Goal: Task Accomplishment & Management: Complete application form

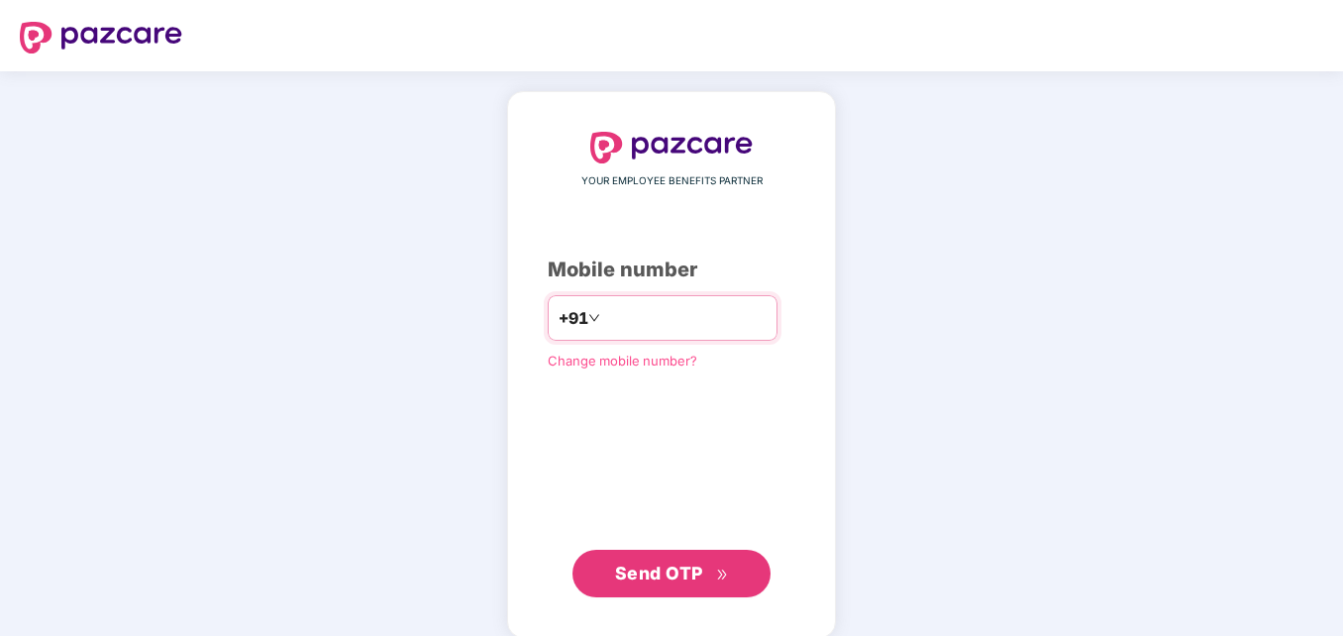
click at [604, 315] on input "**********" at bounding box center [685, 318] width 162 height 32
type input "**********"
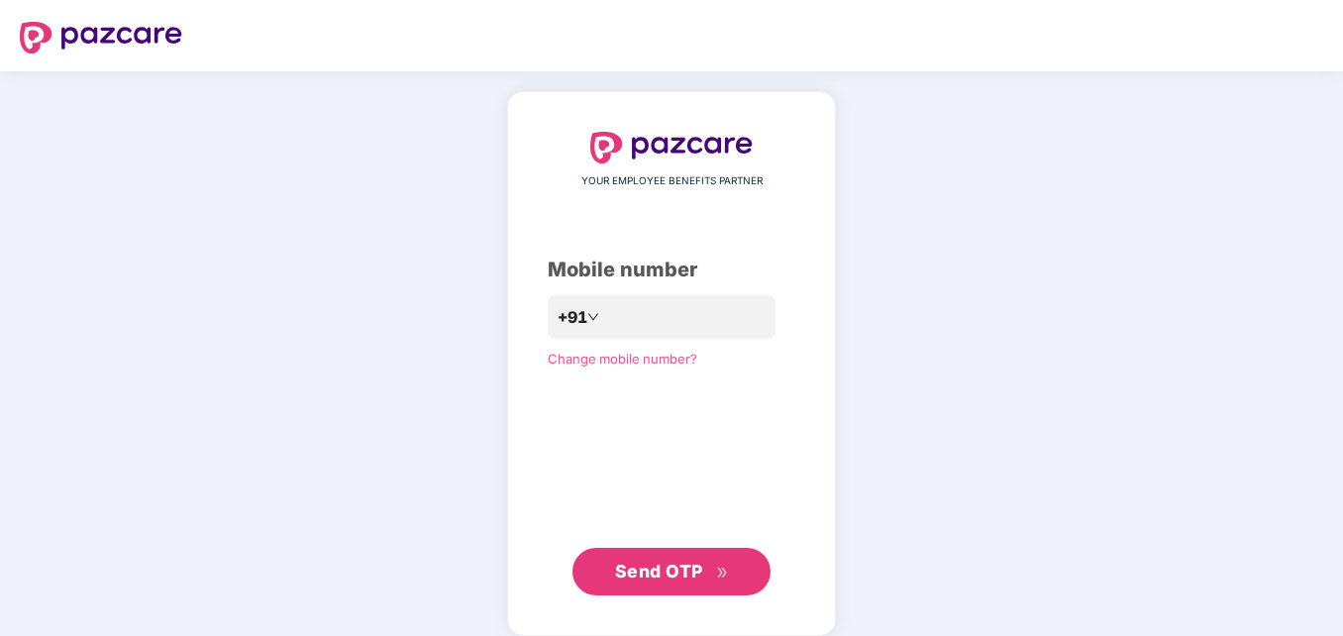
click at [665, 578] on span "Send OTP" at bounding box center [659, 571] width 88 height 21
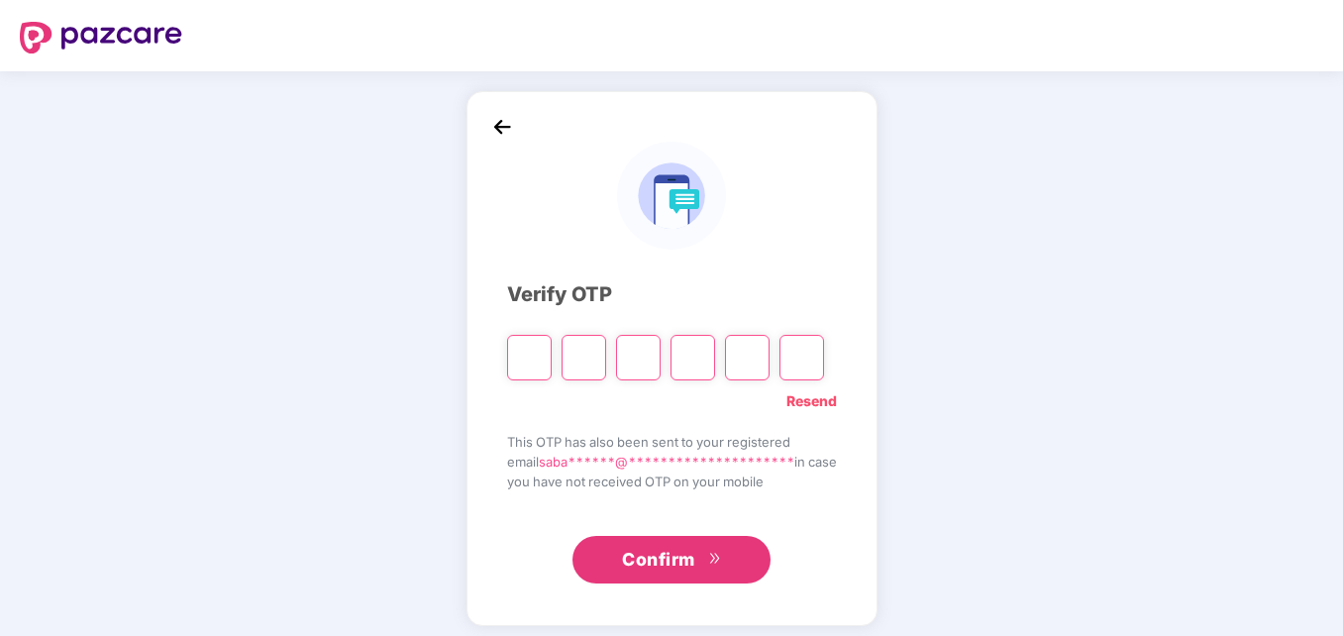
type input "*"
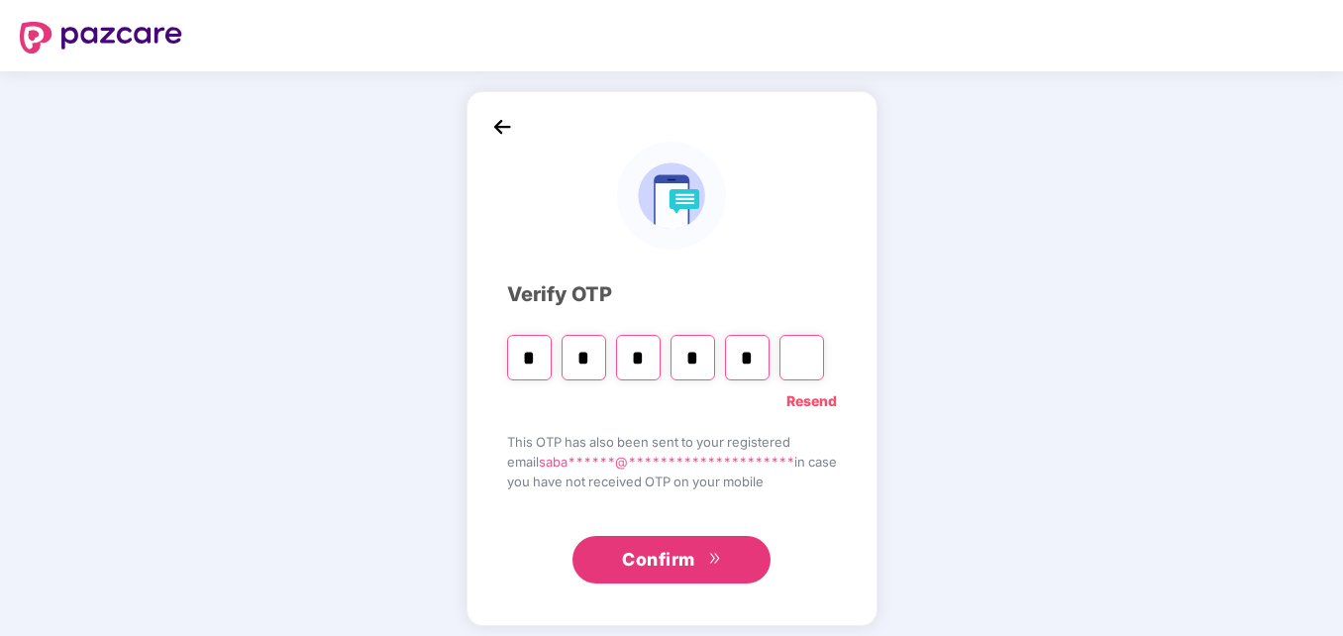
type input "*"
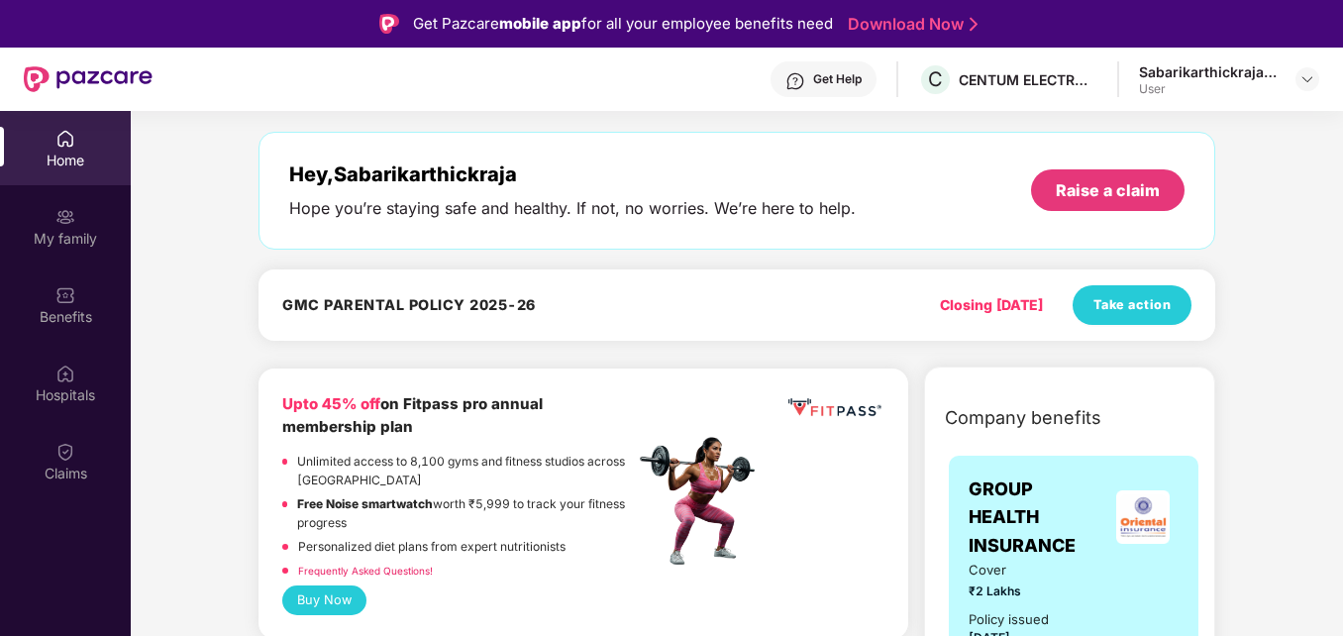
scroll to position [75, 0]
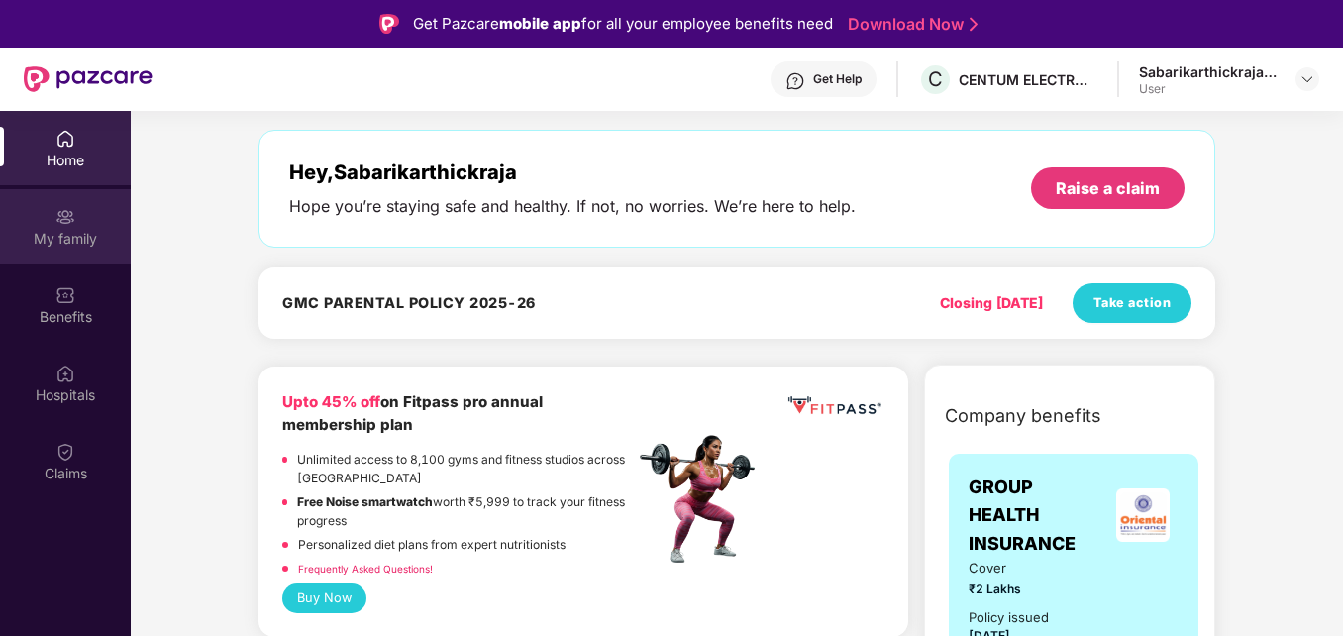
click at [70, 252] on div "My family" at bounding box center [65, 226] width 131 height 74
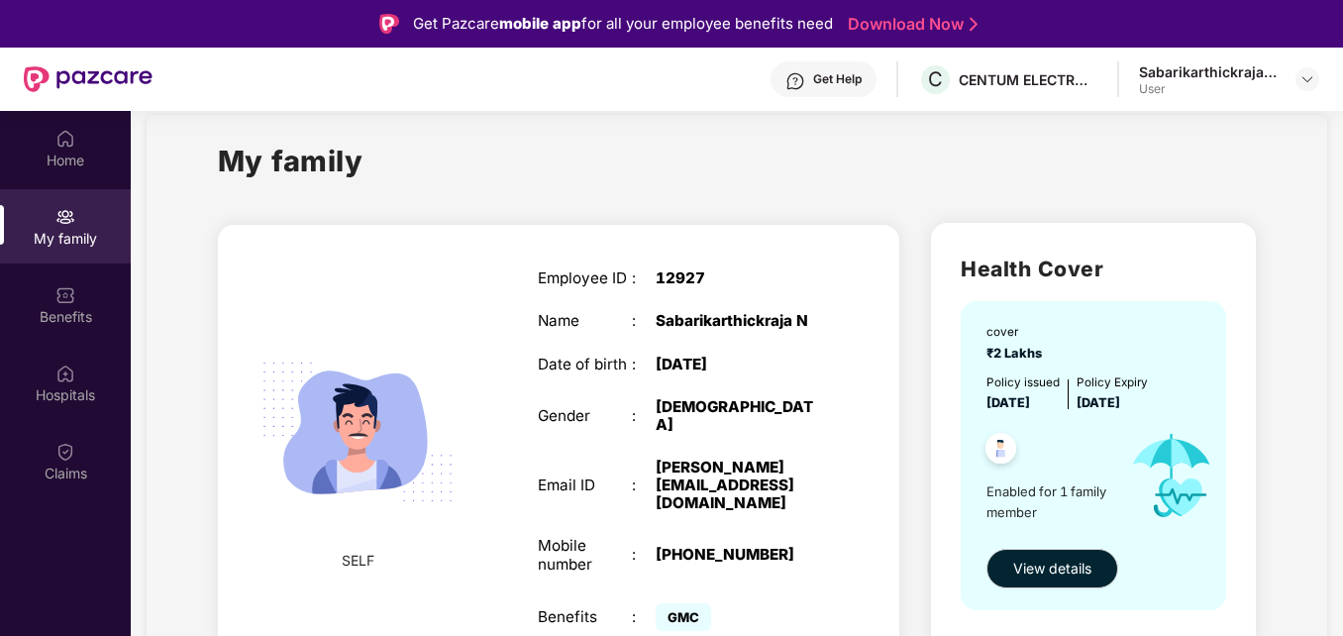
scroll to position [41, 0]
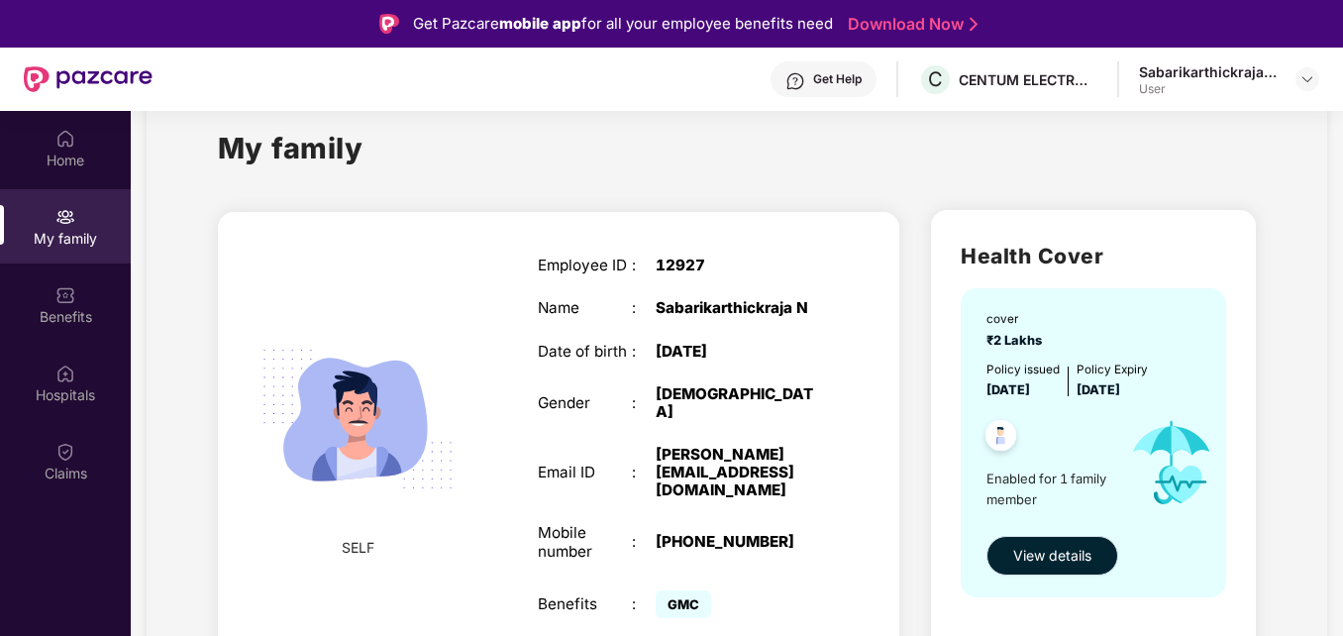
click at [1064, 552] on span "View details" at bounding box center [1052, 556] width 78 height 22
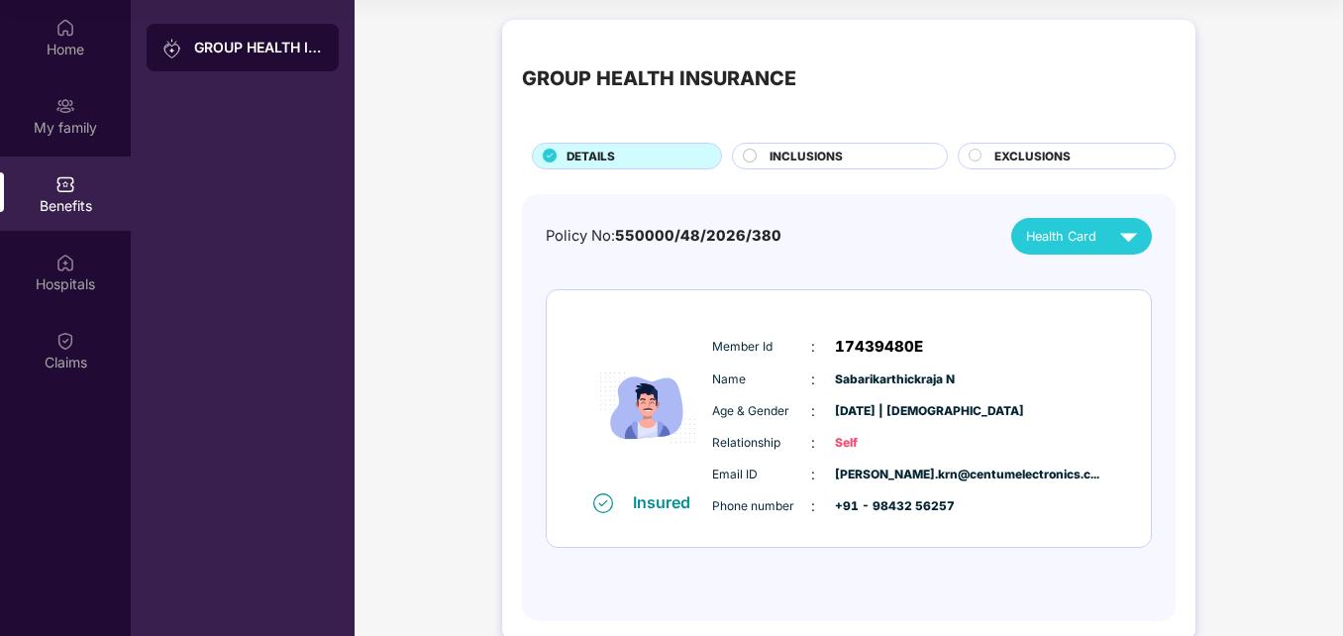
click at [758, 161] on div at bounding box center [751, 159] width 16 height 20
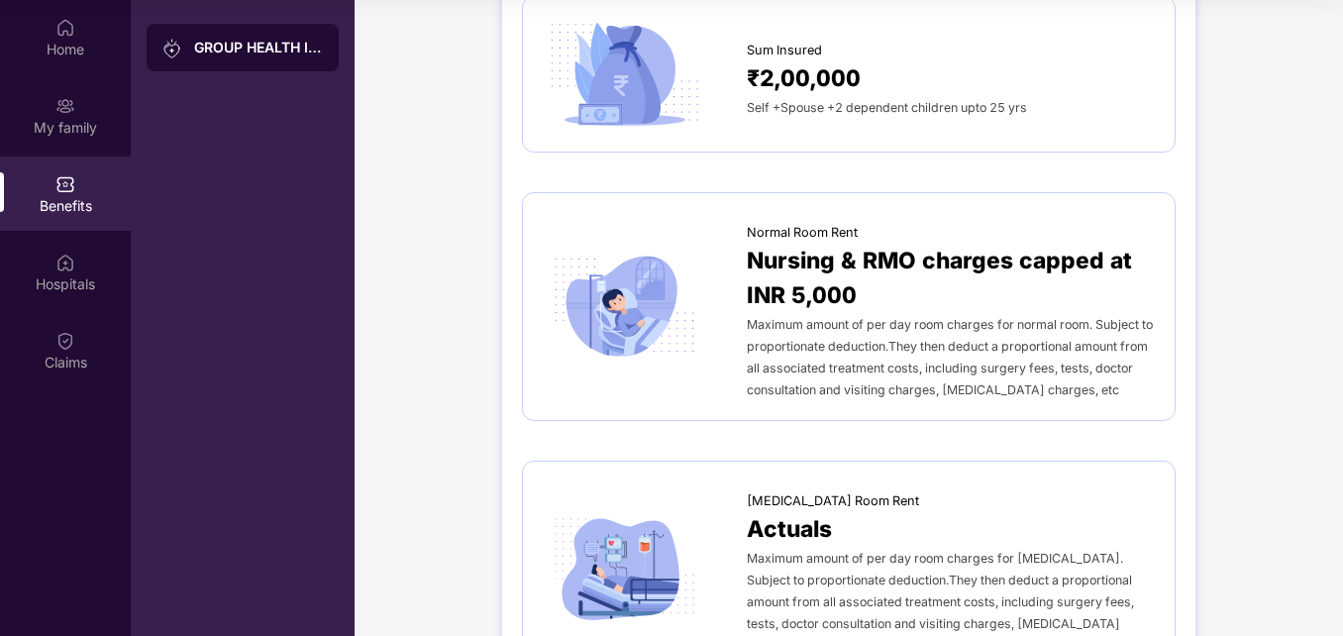
scroll to position [66, 0]
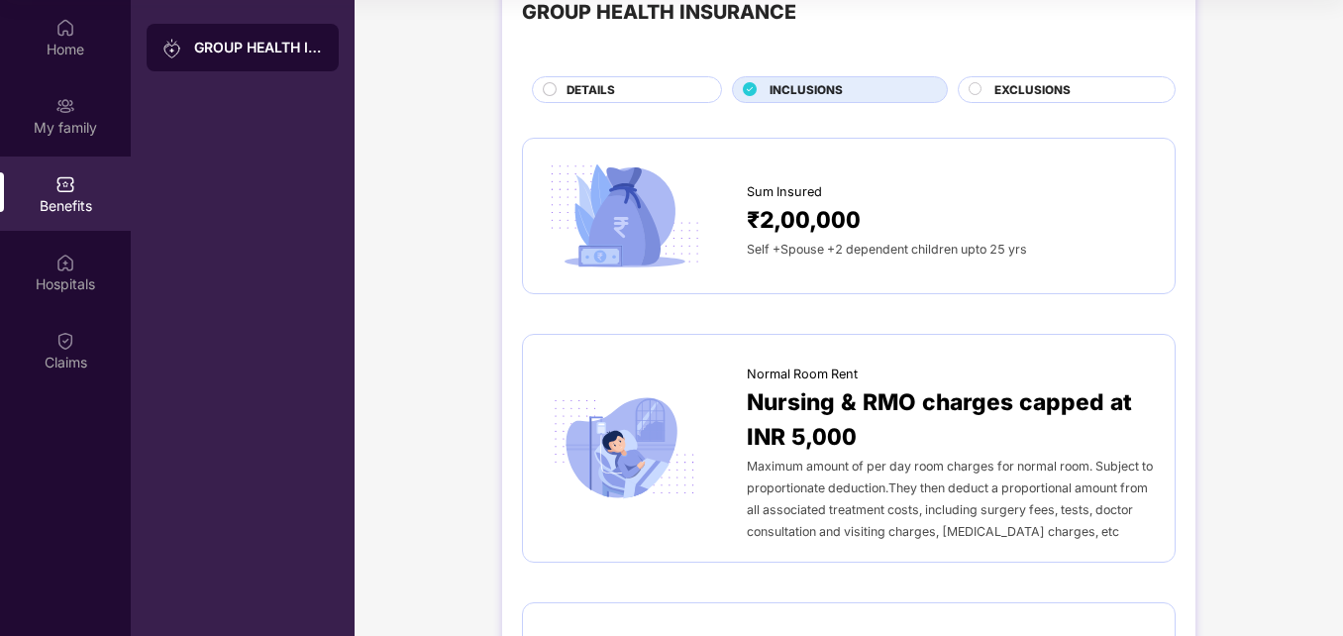
click at [980, 90] on circle at bounding box center [974, 88] width 13 height 13
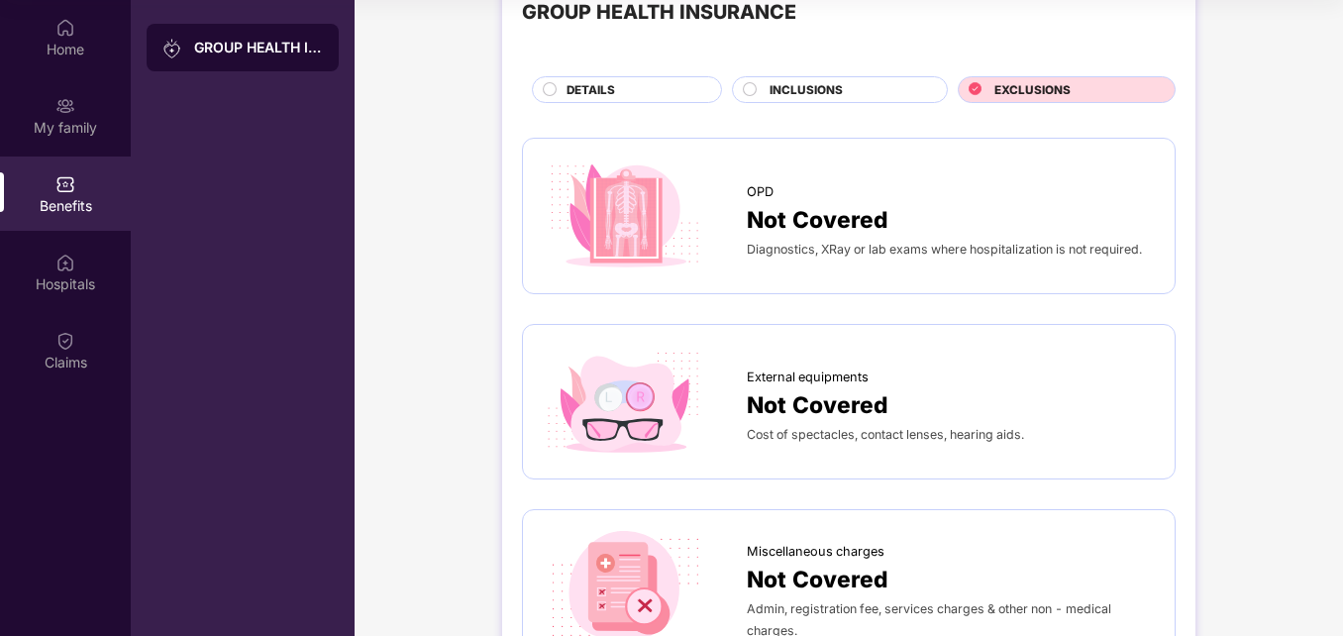
click at [980, 90] on icon at bounding box center [974, 88] width 13 height 13
click at [81, 32] on div "Home" at bounding box center [65, 37] width 131 height 74
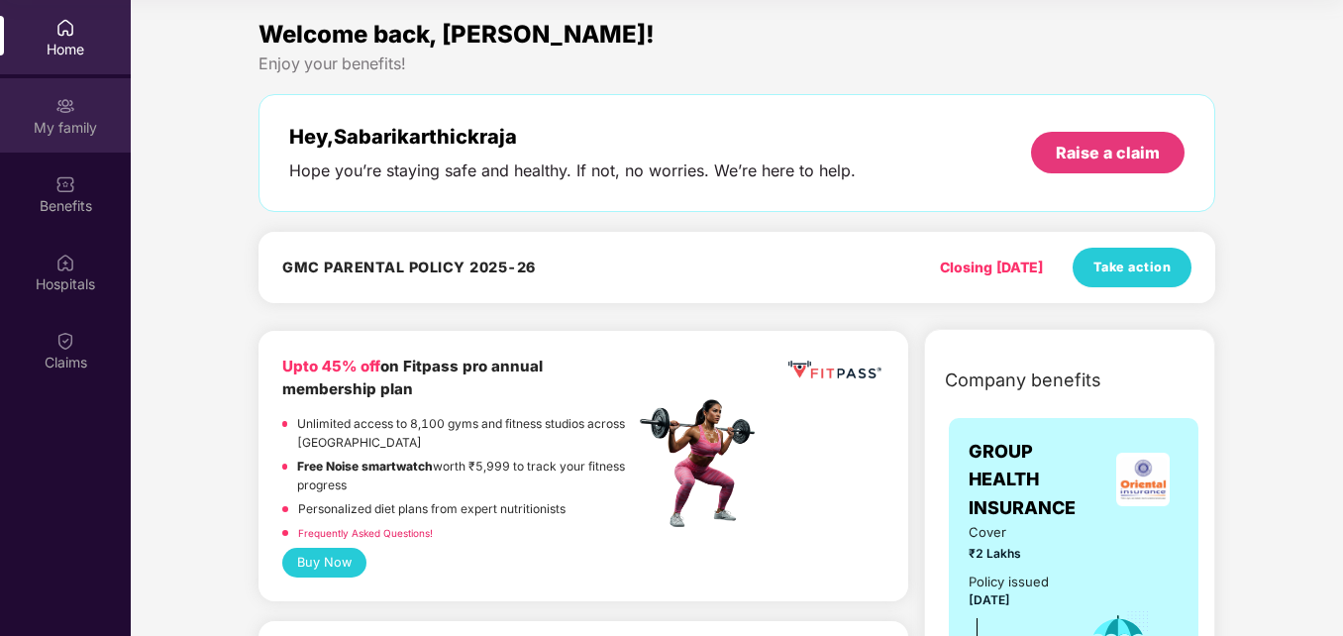
click at [72, 131] on div "My family" at bounding box center [65, 128] width 131 height 20
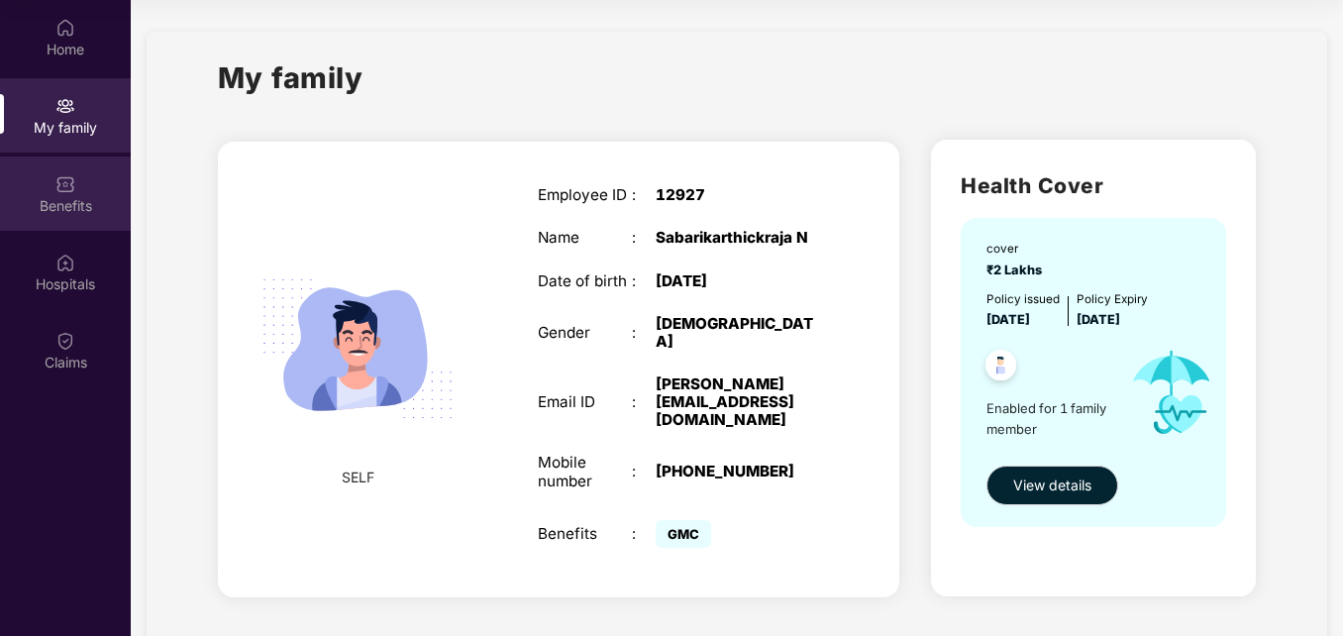
click at [59, 204] on div "Benefits" at bounding box center [65, 206] width 131 height 20
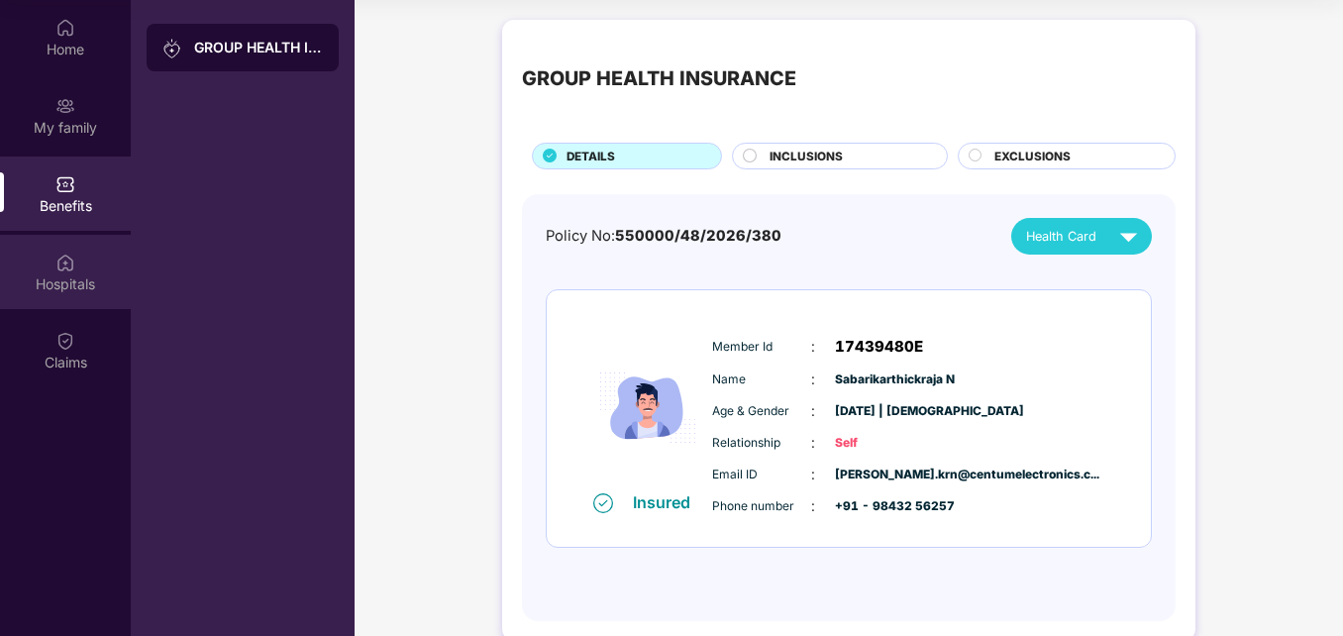
click at [75, 285] on div "Hospitals" at bounding box center [65, 284] width 131 height 20
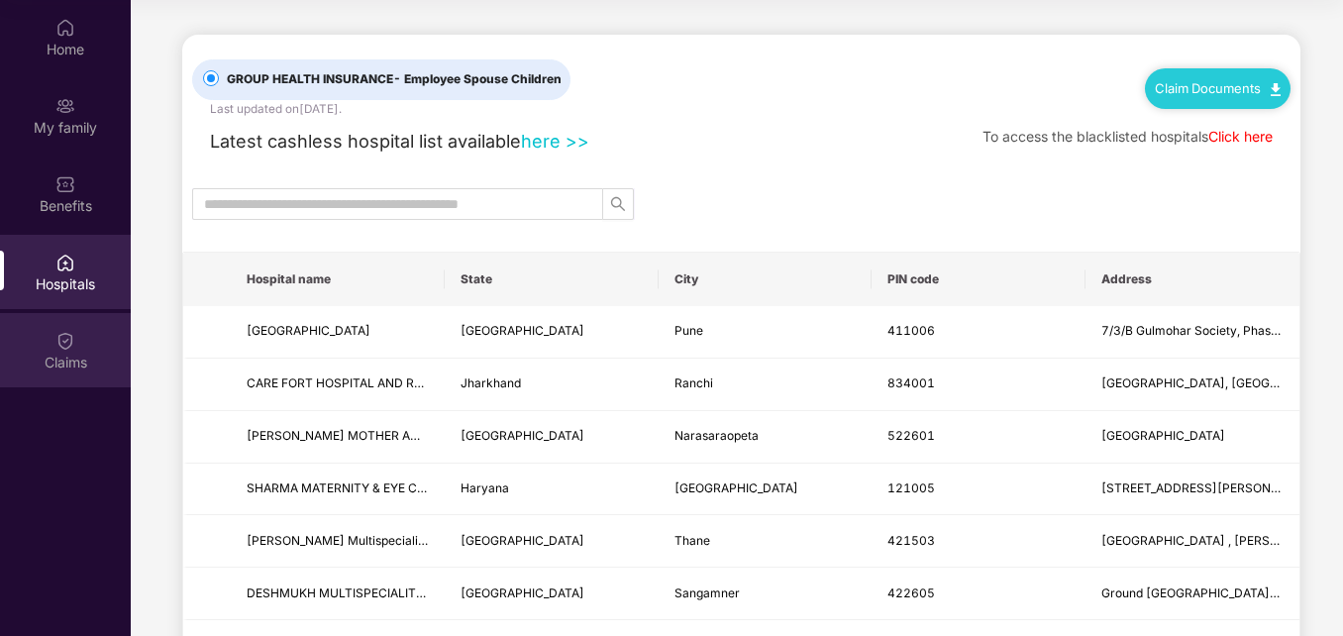
click at [73, 356] on div "Claims" at bounding box center [65, 363] width 131 height 20
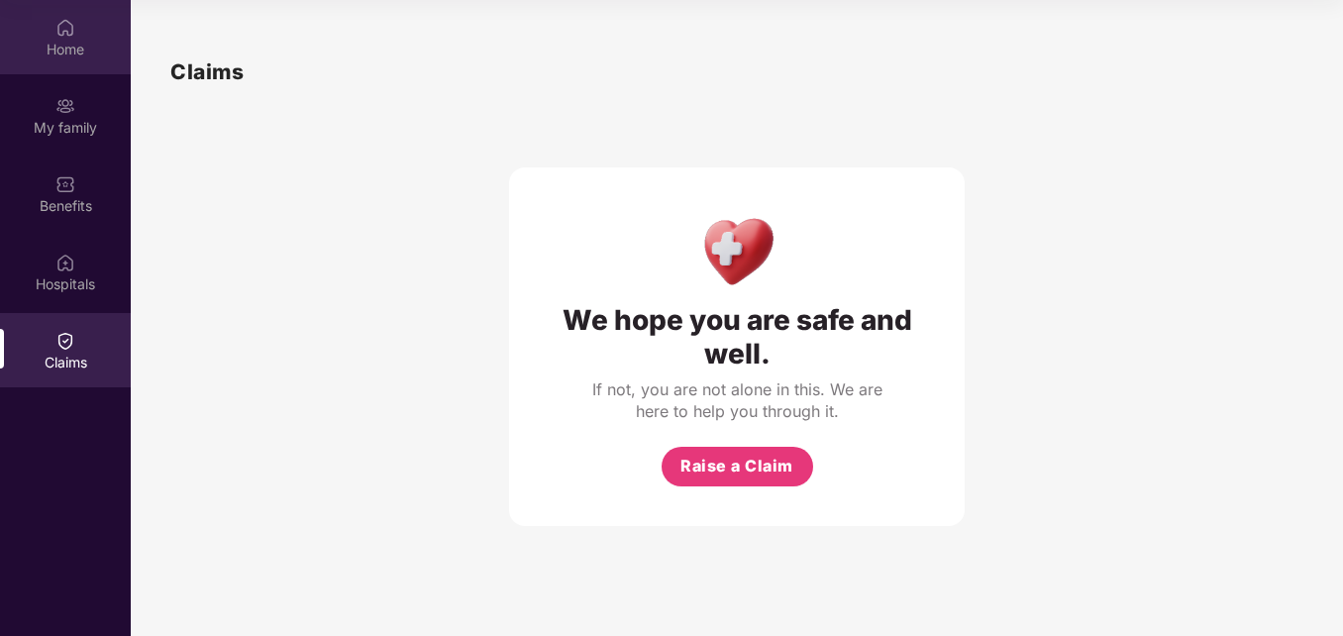
click at [68, 40] on div "Home" at bounding box center [65, 50] width 131 height 20
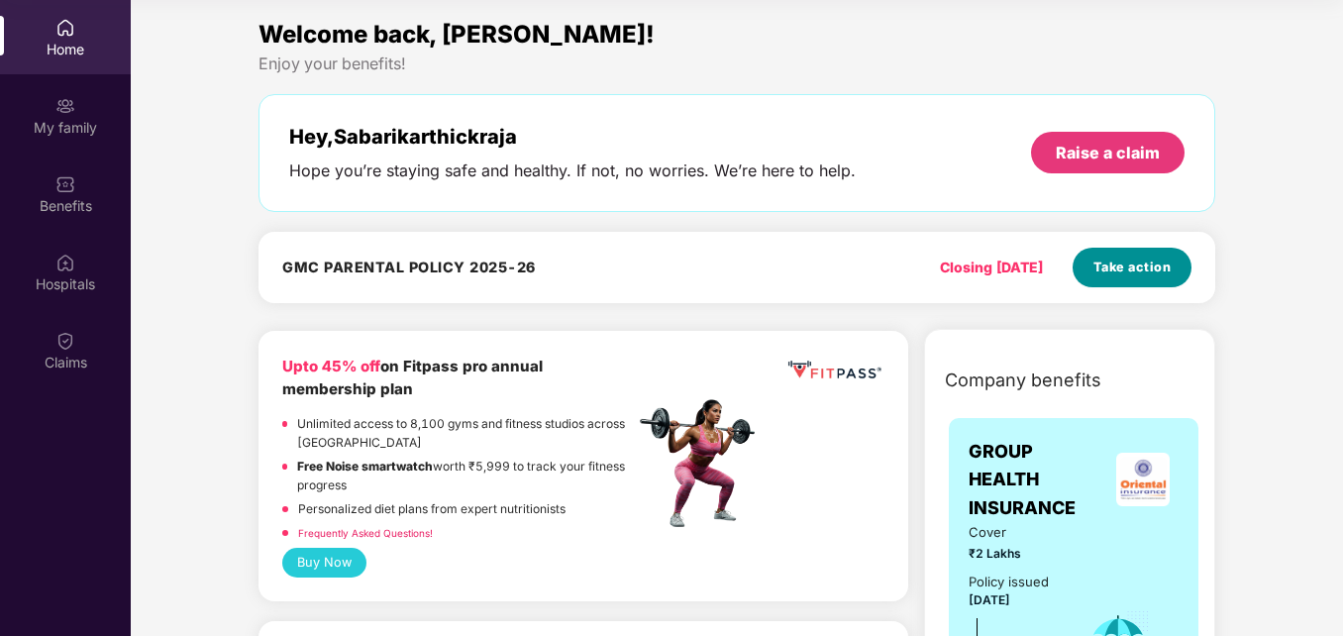
click at [1138, 264] on span "Take action" at bounding box center [1132, 267] width 78 height 20
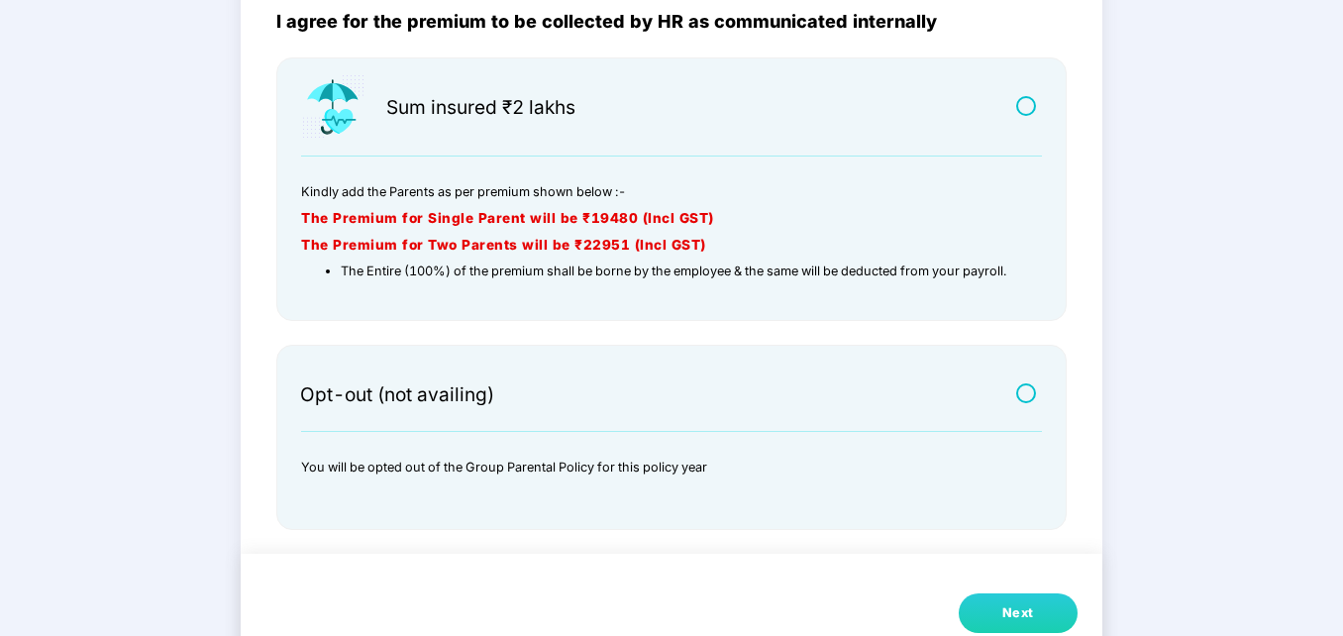
scroll to position [189, 0]
click at [1032, 389] on label at bounding box center [1028, 391] width 25 height 17
click at [1024, 98] on label at bounding box center [1028, 104] width 25 height 17
click at [1020, 389] on label at bounding box center [1028, 391] width 25 height 17
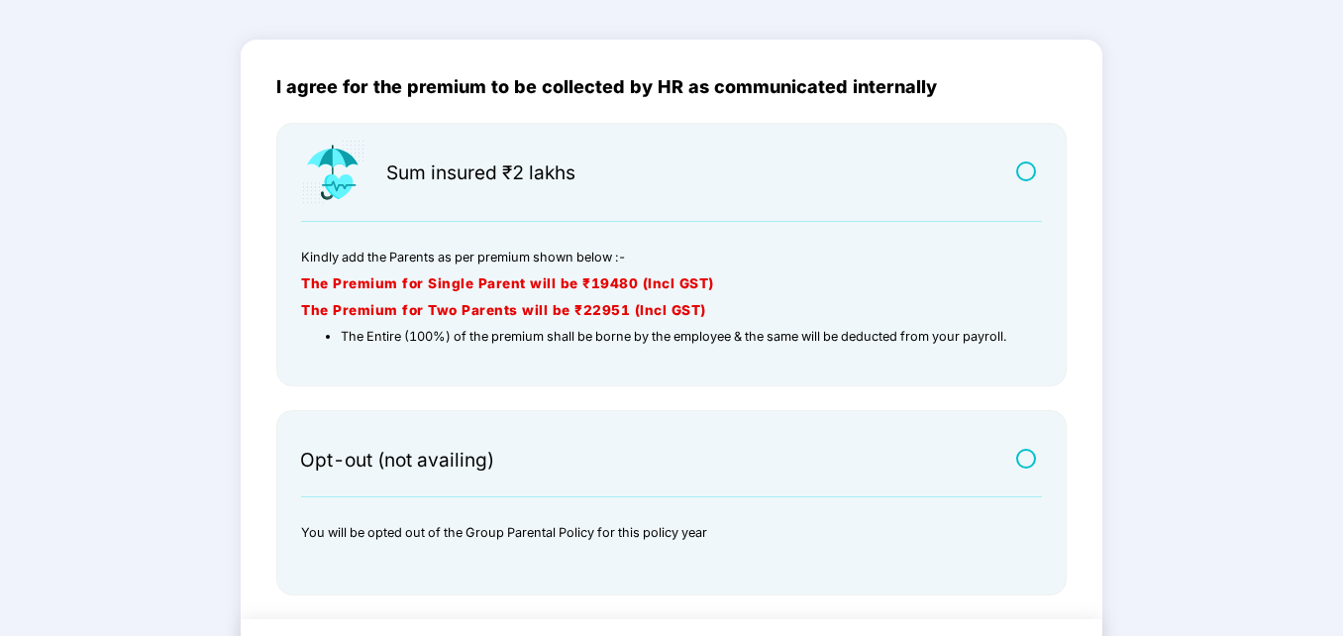
scroll to position [137, 0]
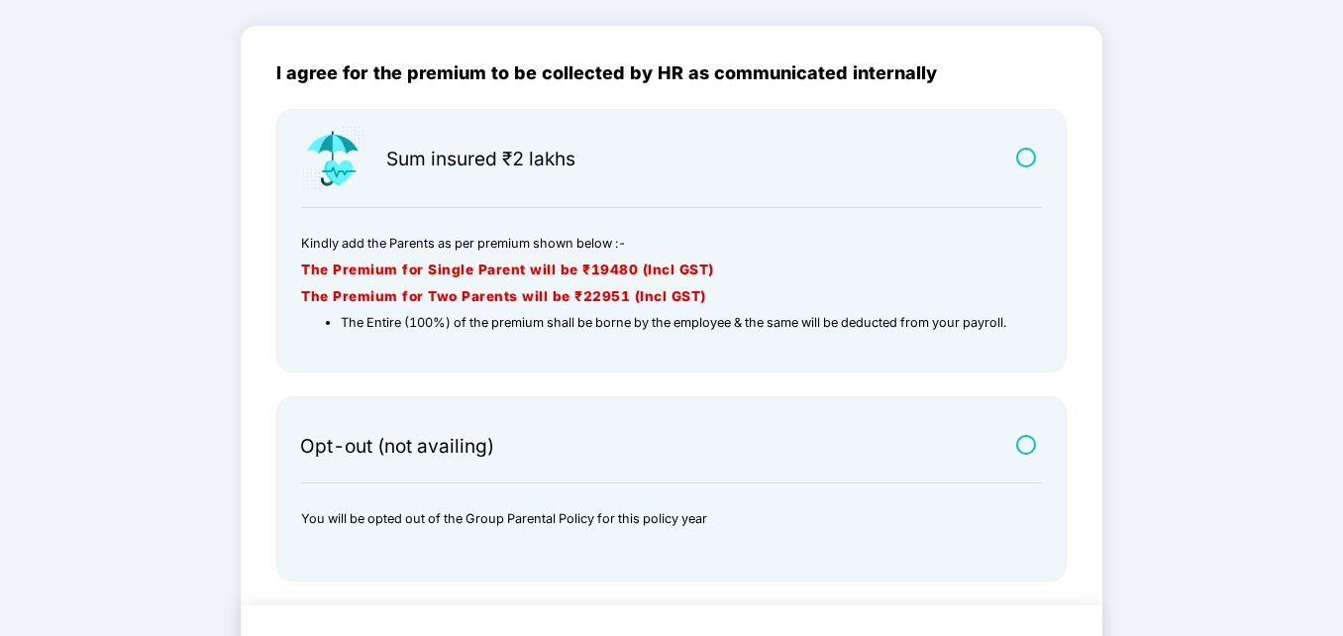
click at [1119, 25] on main "I agree for the premium to be collected by HR as communicated internally Sum in…" at bounding box center [671, 350] width 1343 height 728
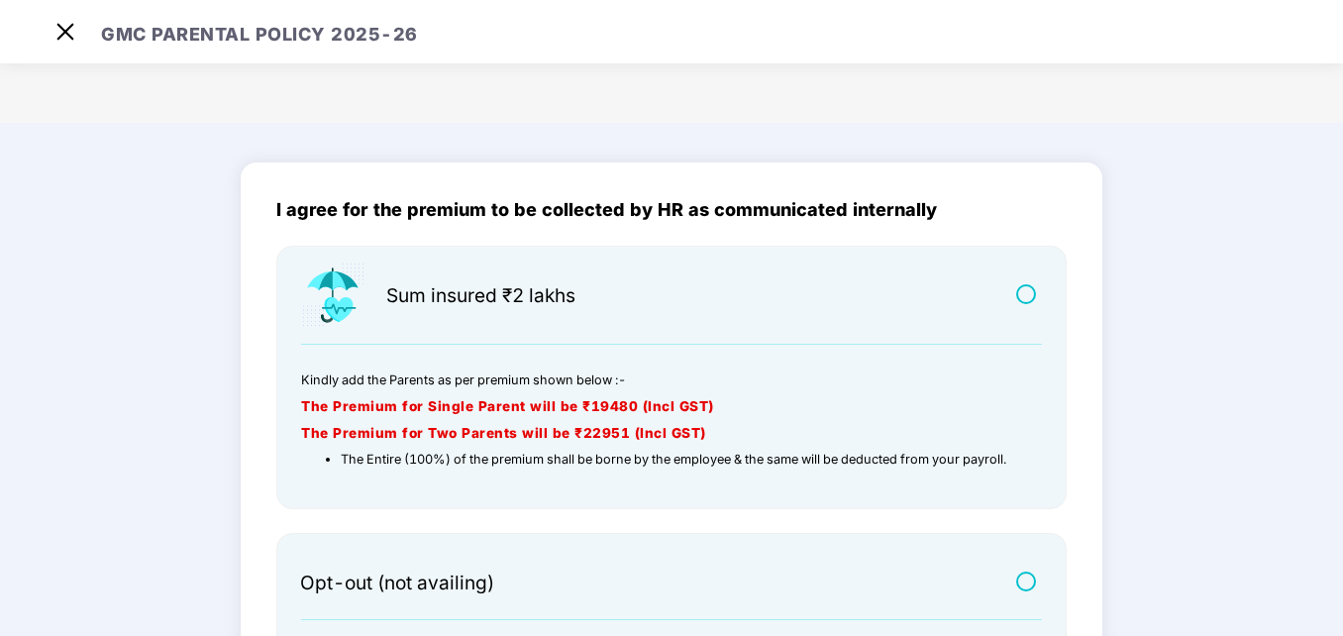
click at [1020, 296] on label at bounding box center [1028, 293] width 25 height 17
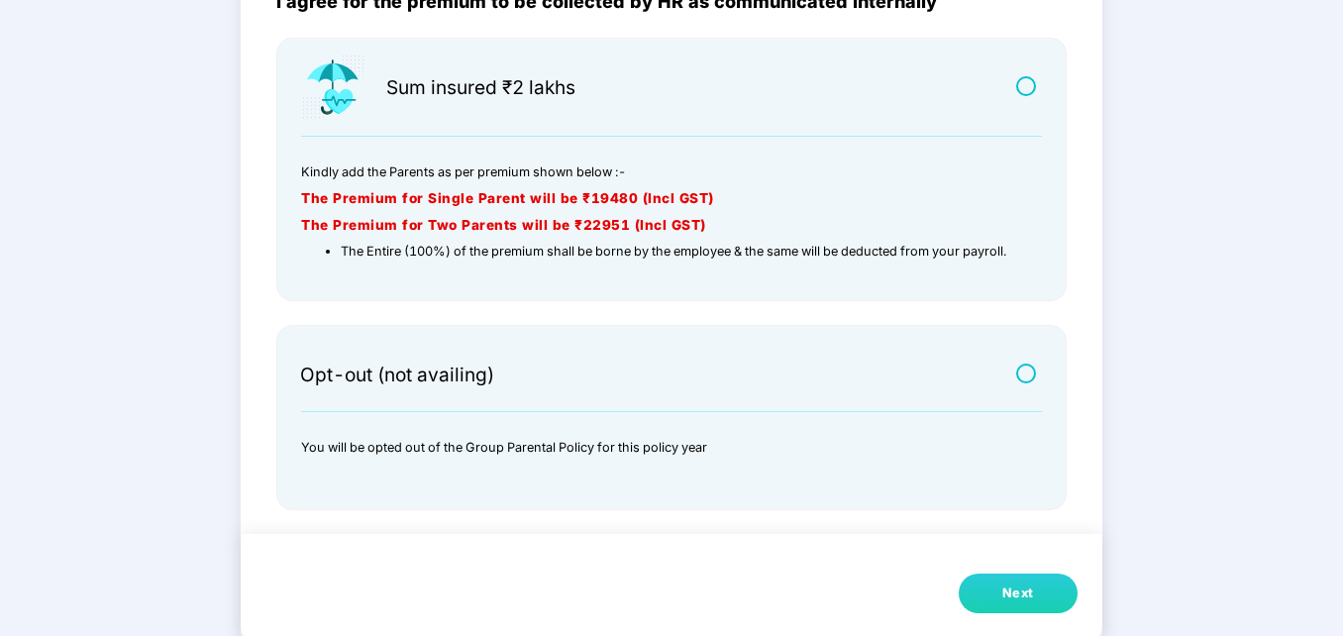
scroll to position [215, 0]
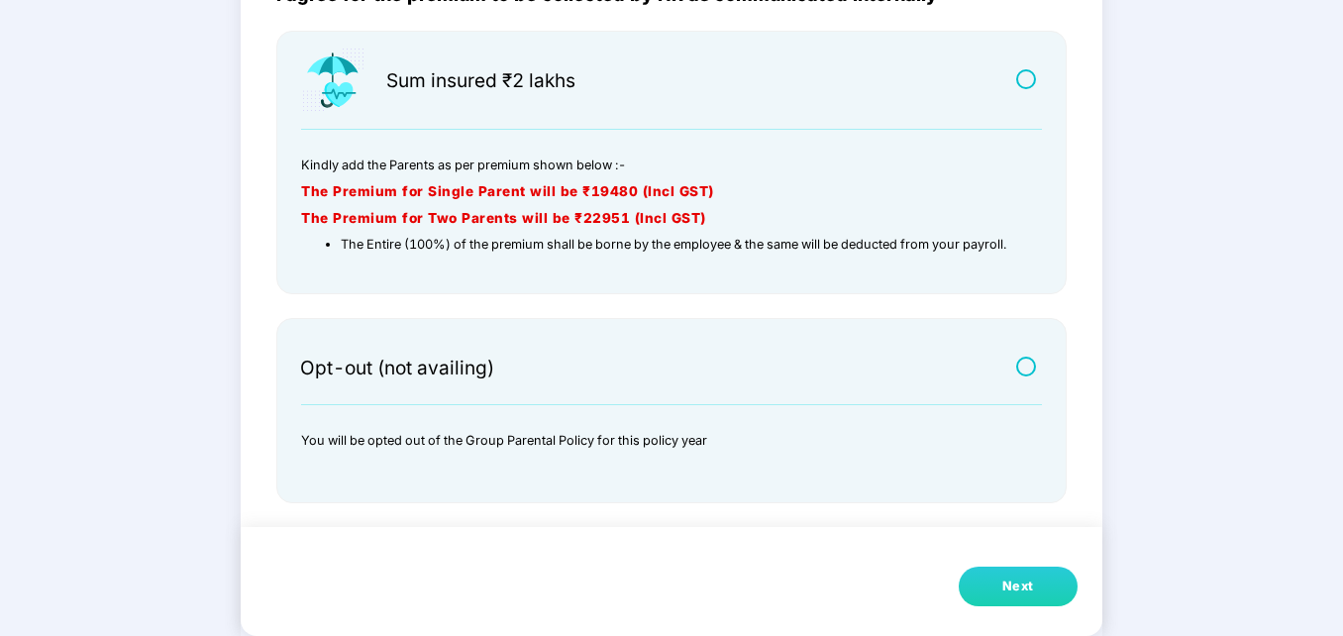
click at [991, 587] on button "Next" at bounding box center [1018, 586] width 119 height 40
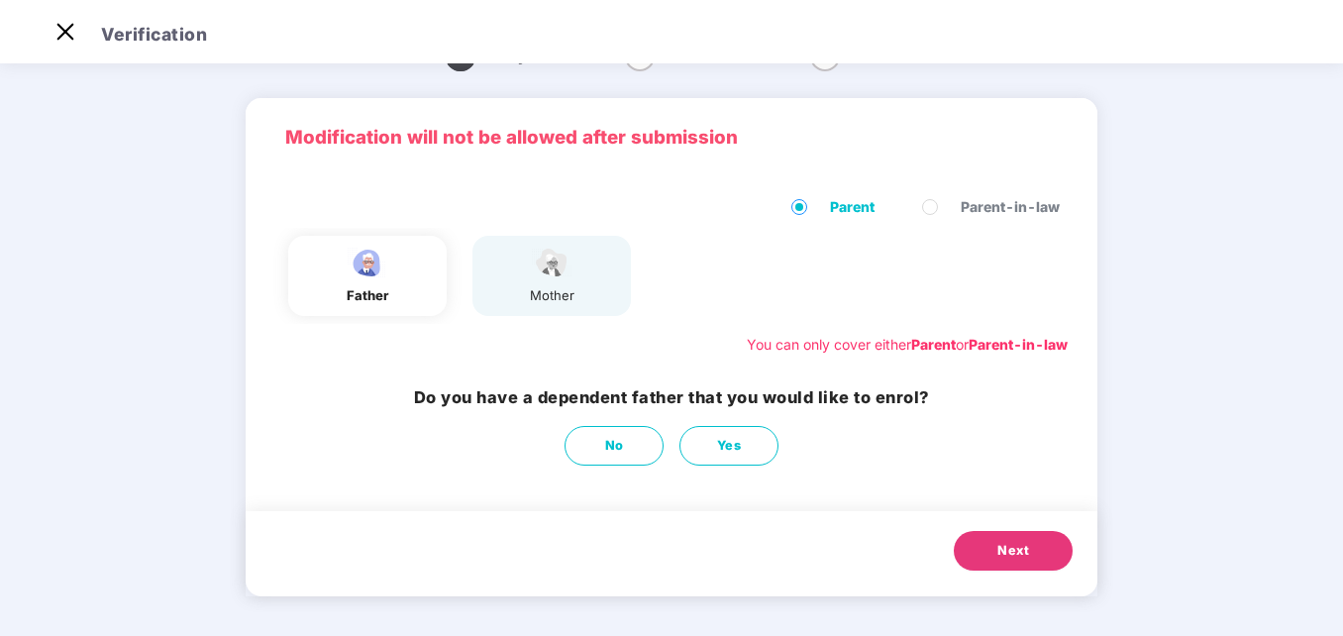
scroll to position [44, 0]
click at [730, 442] on span "Yes" at bounding box center [729, 446] width 25 height 20
select select "****"
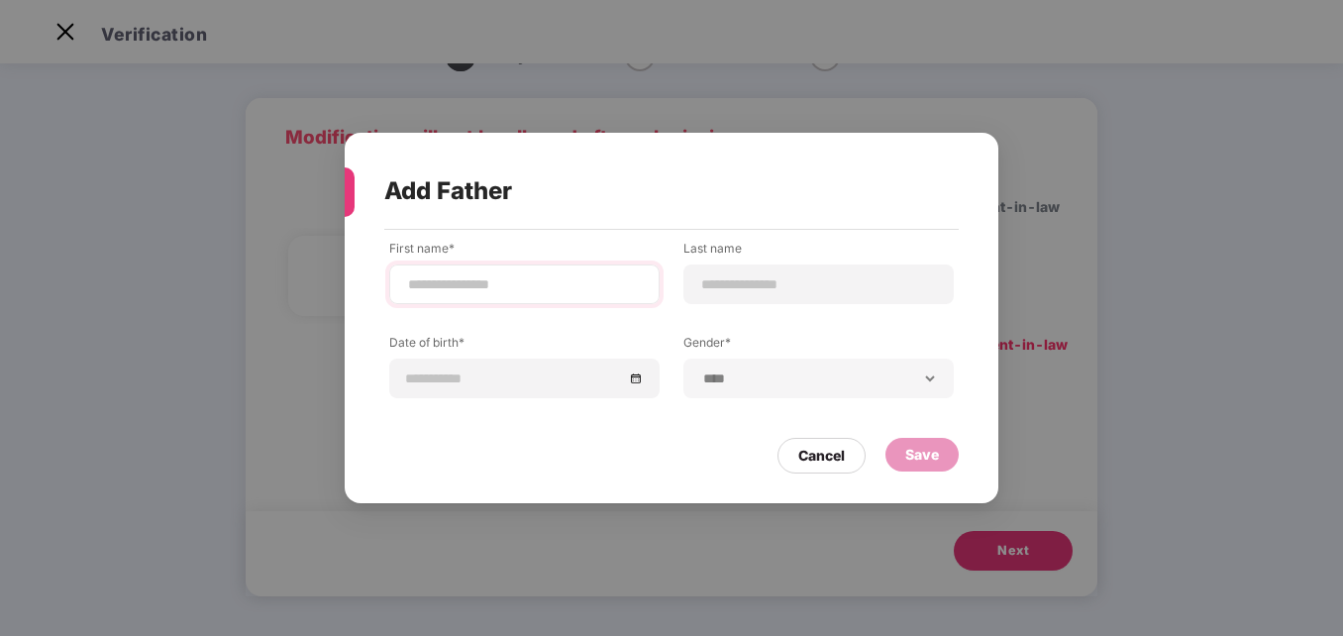
click at [509, 267] on div at bounding box center [524, 284] width 270 height 40
click at [497, 279] on input at bounding box center [524, 284] width 237 height 21
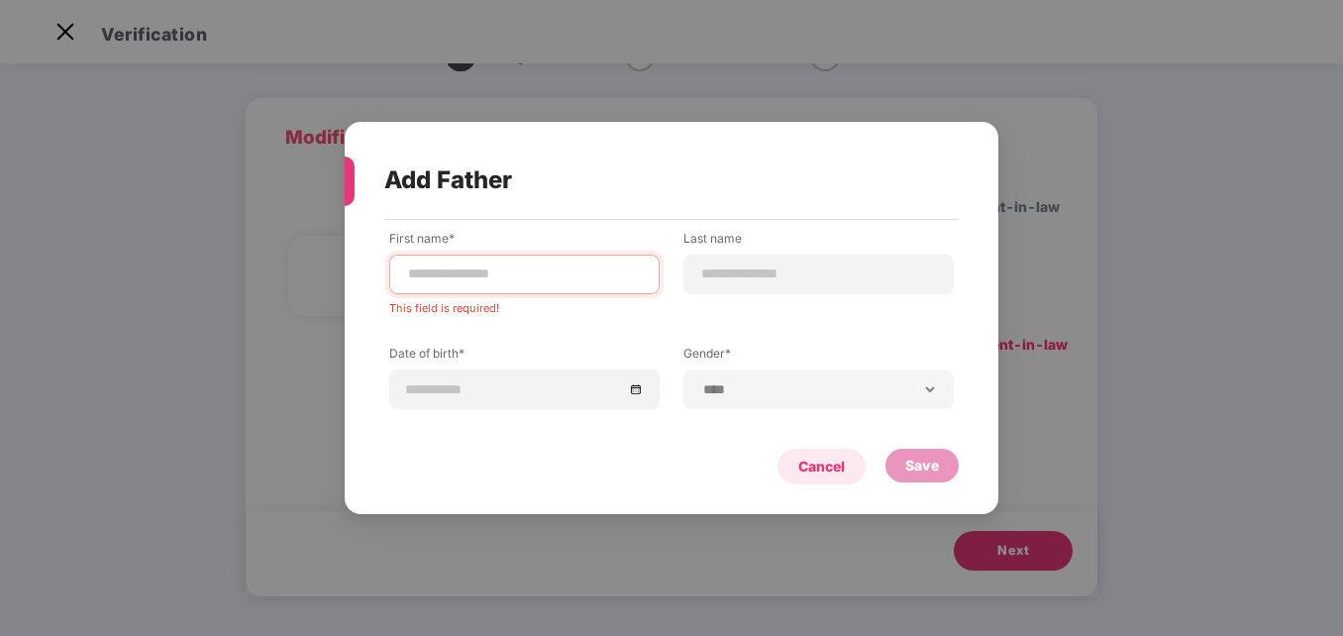
click at [822, 446] on div "Cancel Save" at bounding box center [671, 462] width 574 height 46
click at [817, 471] on div "Cancel" at bounding box center [821, 467] width 47 height 22
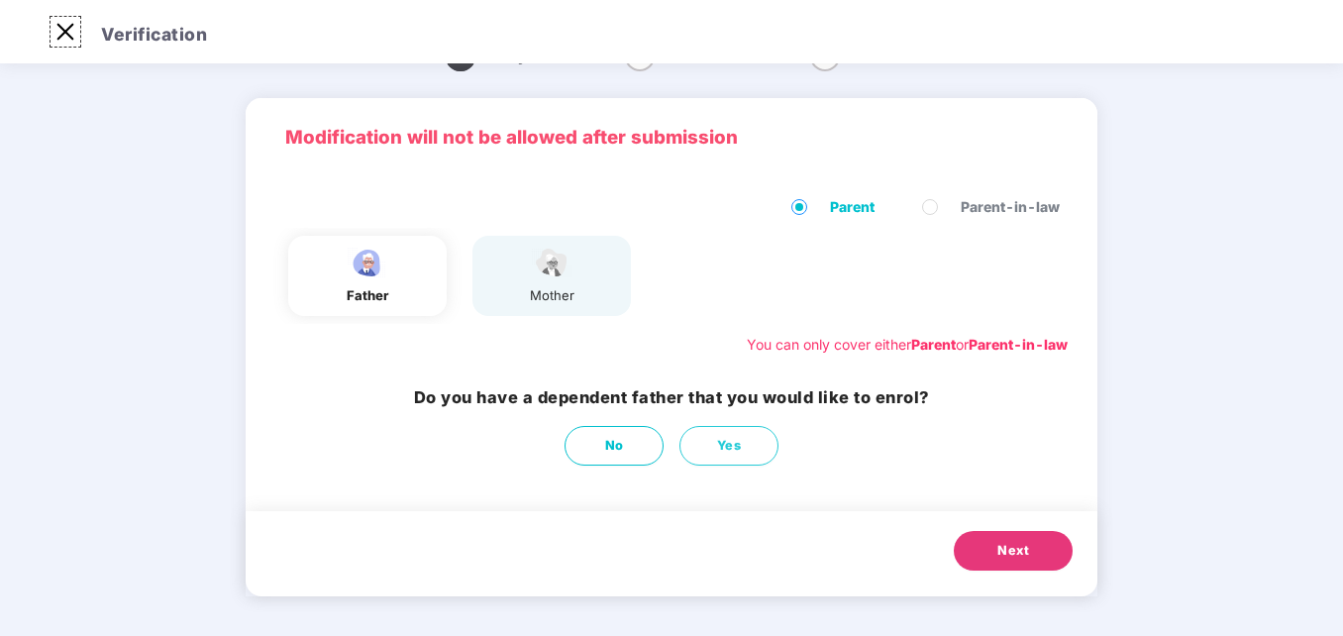
click at [61, 40] on img at bounding box center [66, 32] width 32 height 32
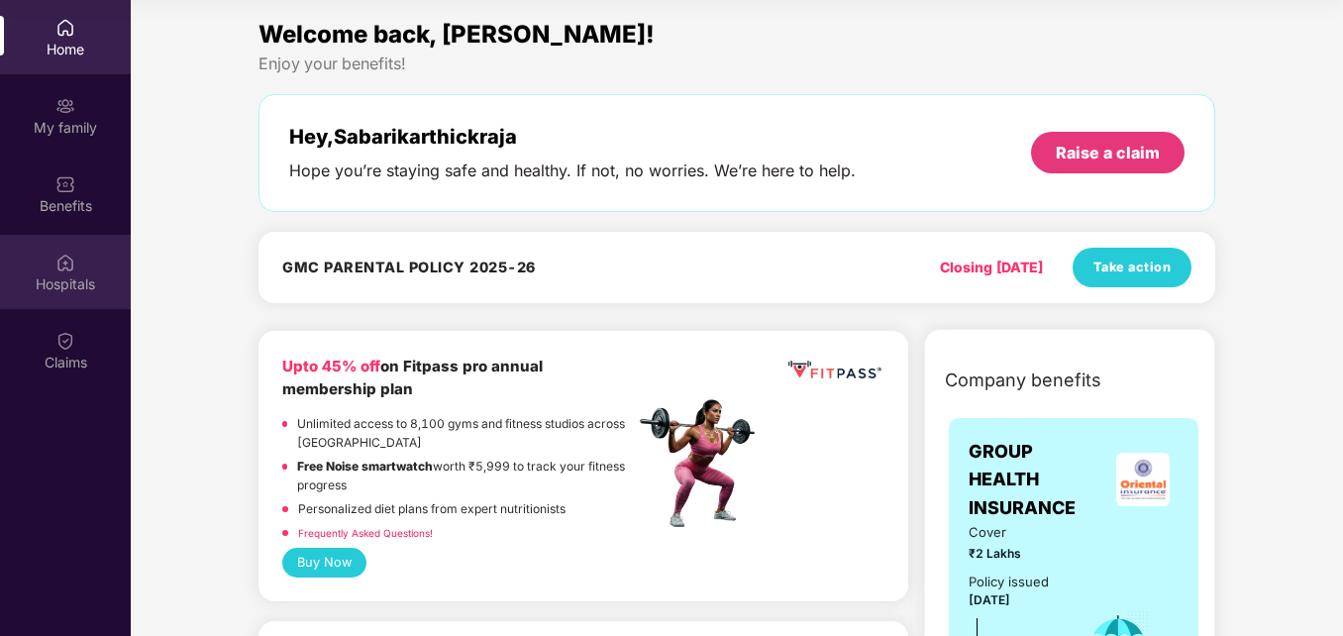
click at [65, 269] on img at bounding box center [65, 263] width 20 height 20
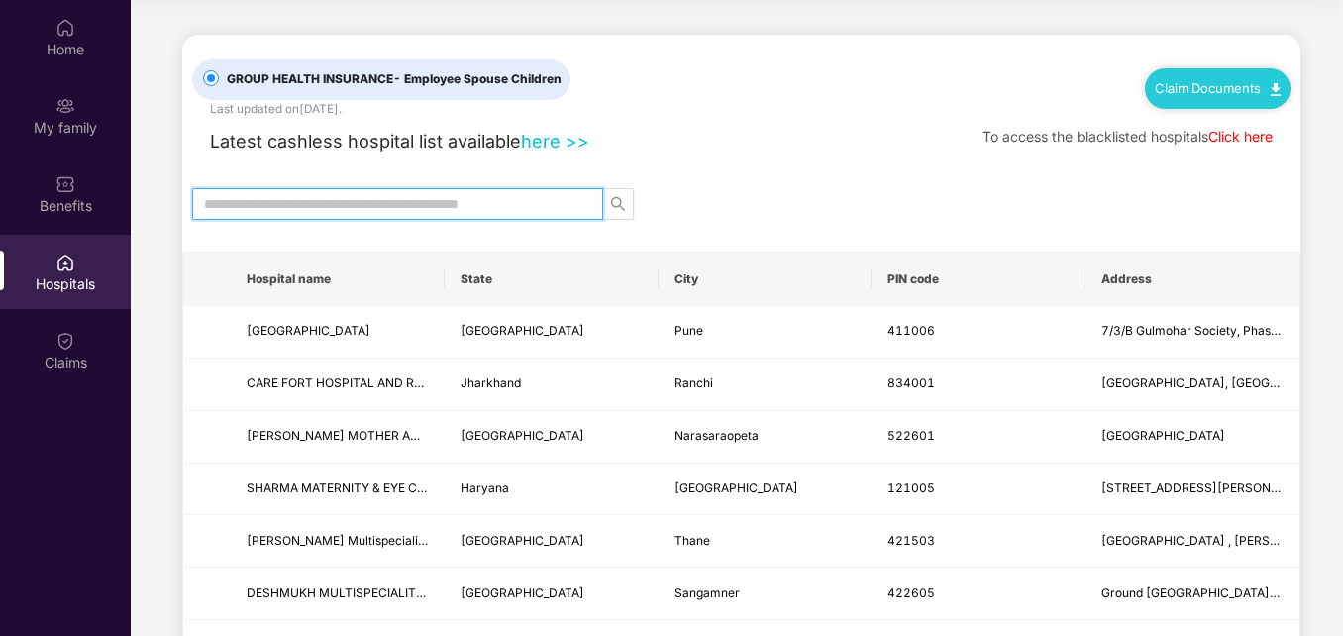
click at [414, 199] on input "text" at bounding box center [389, 204] width 371 height 22
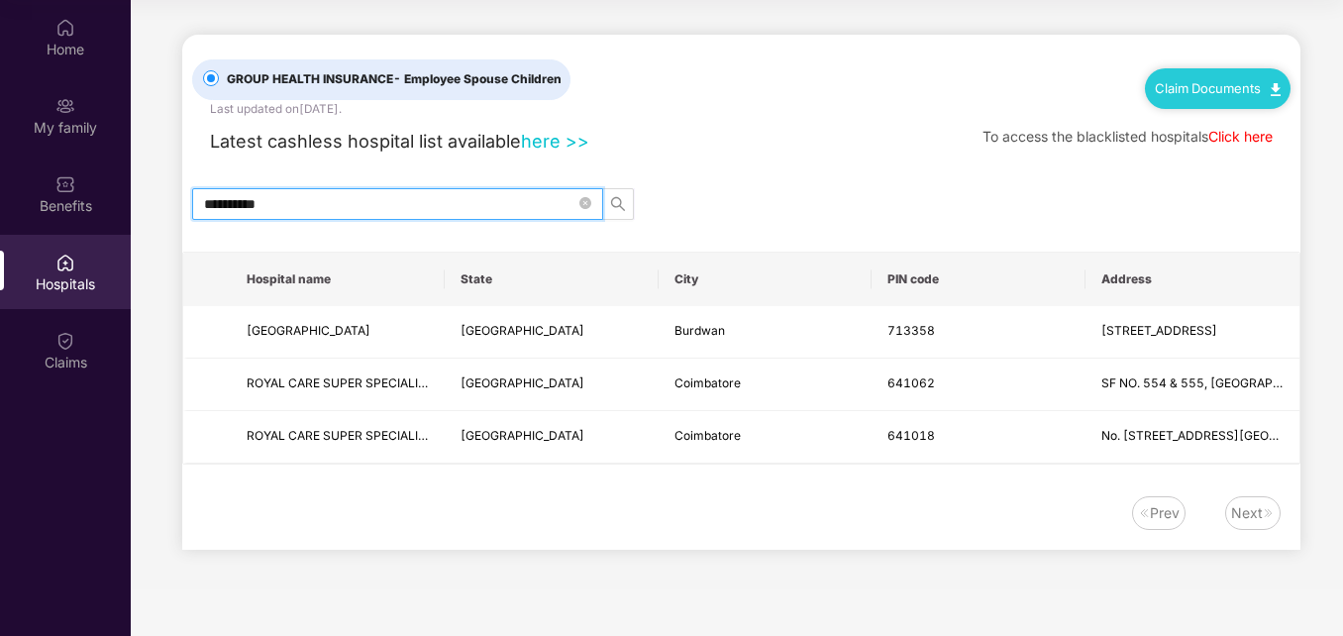
drag, startPoint x: 279, startPoint y: 207, endPoint x: 176, endPoint y: 207, distance: 103.0
click at [176, 207] on main "**********" at bounding box center [737, 294] width 1212 height 589
type input "*******"
